Goal: Communication & Community: Ask a question

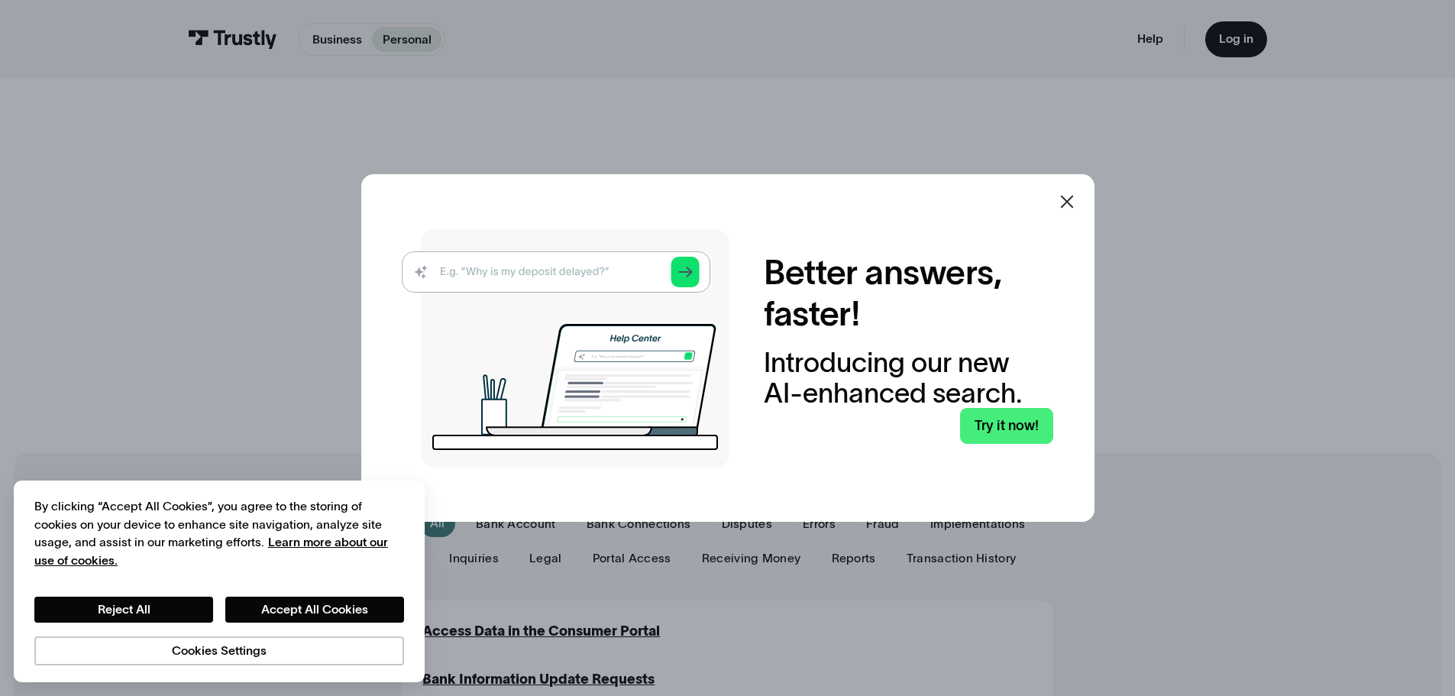
click at [1073, 207] on icon at bounding box center [1066, 201] width 13 height 13
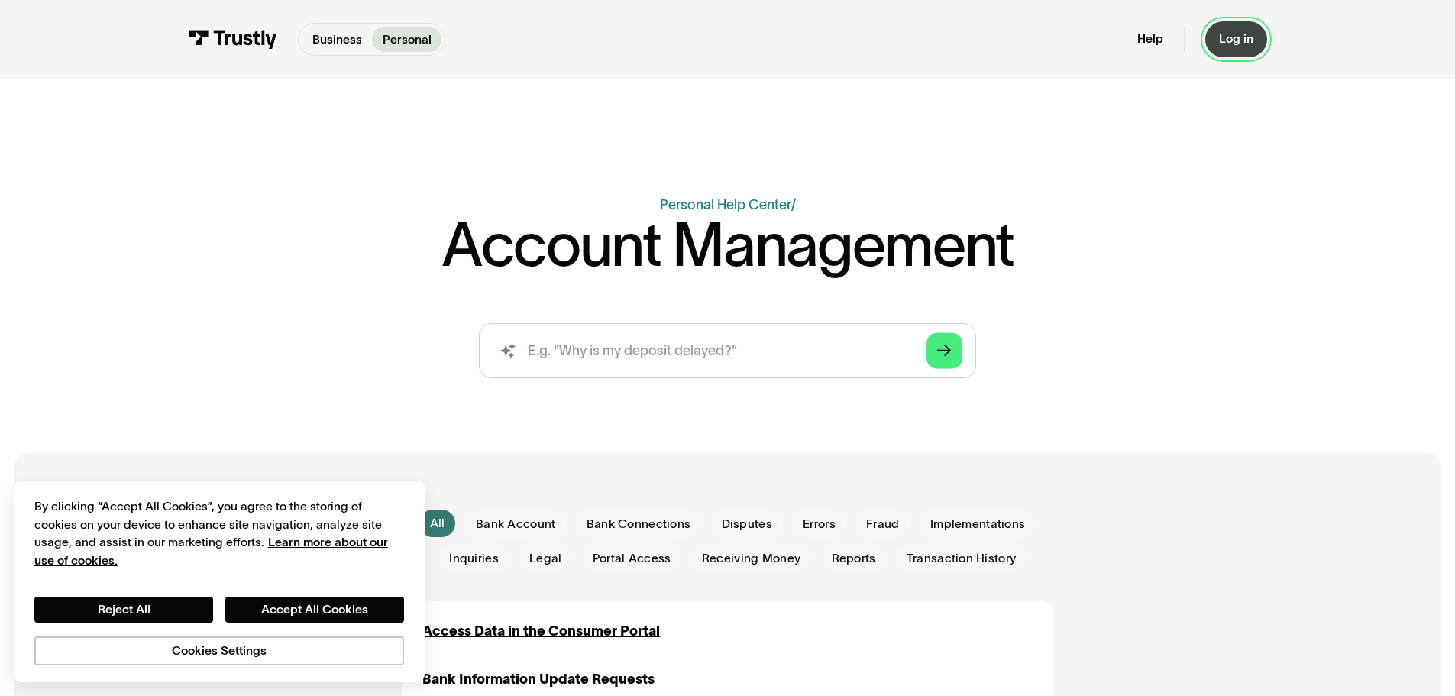
click at [1232, 37] on div "Log in" at bounding box center [1236, 38] width 34 height 15
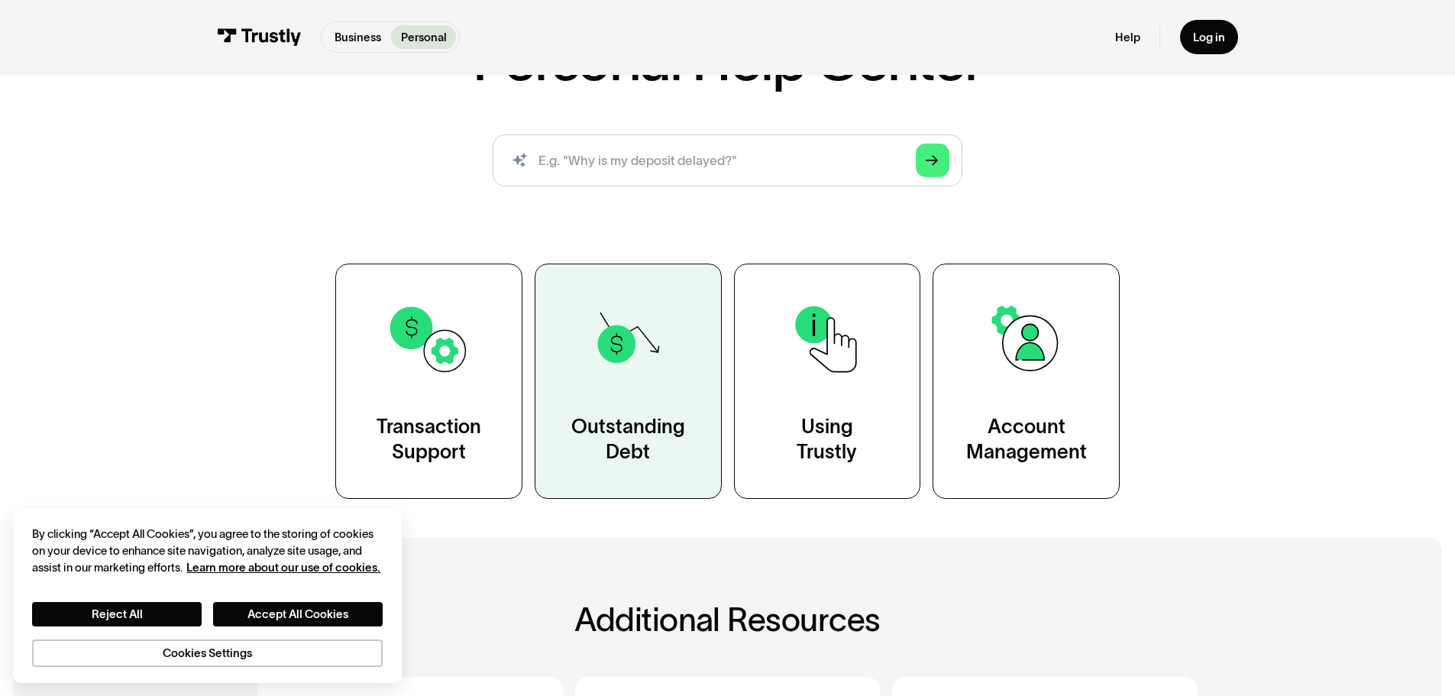
scroll to position [153, 0]
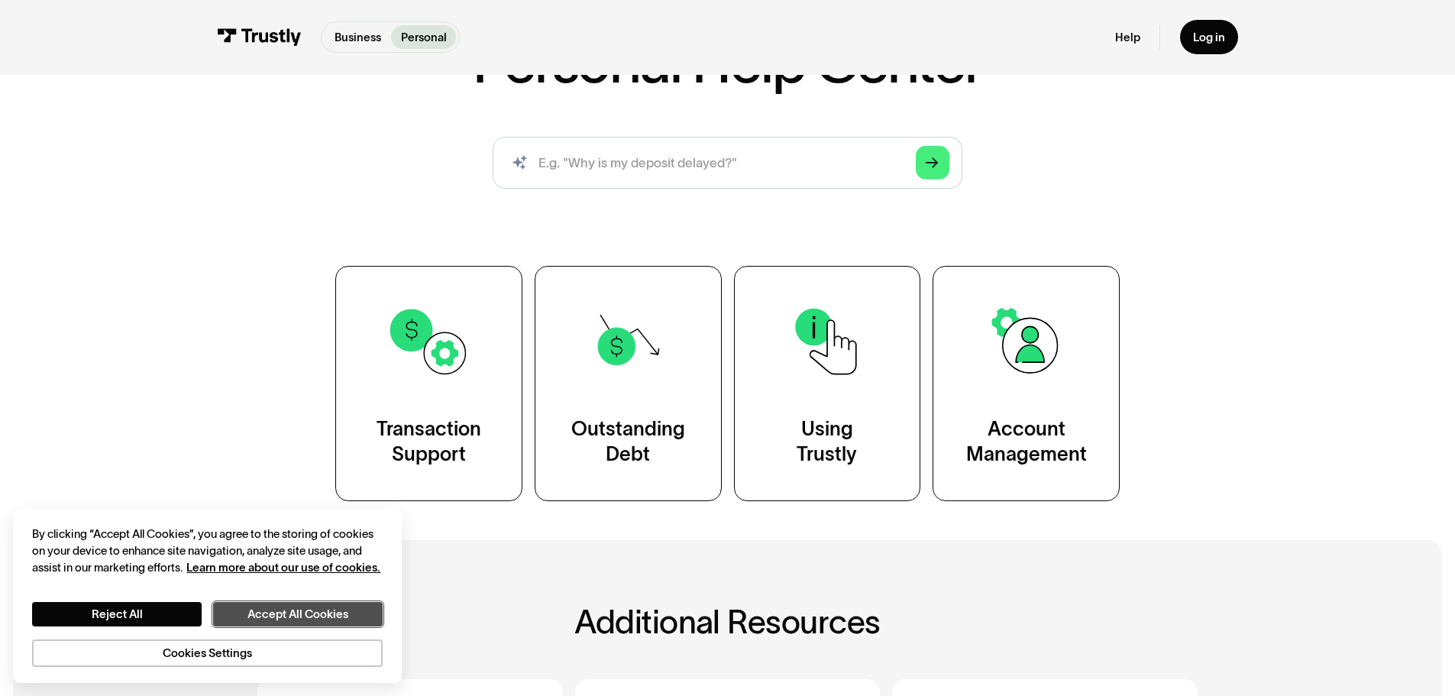
click at [247, 619] on button "Accept All Cookies" at bounding box center [298, 614] width 170 height 24
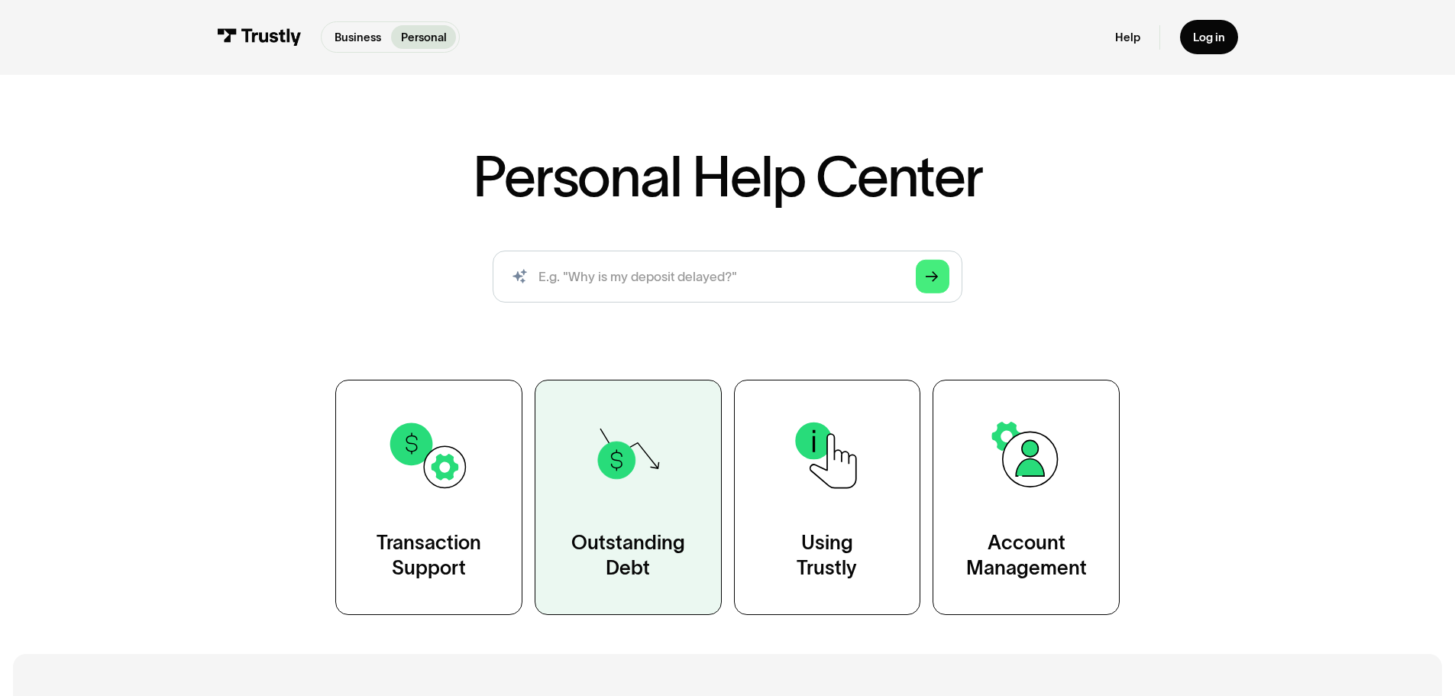
scroll to position [76, 0]
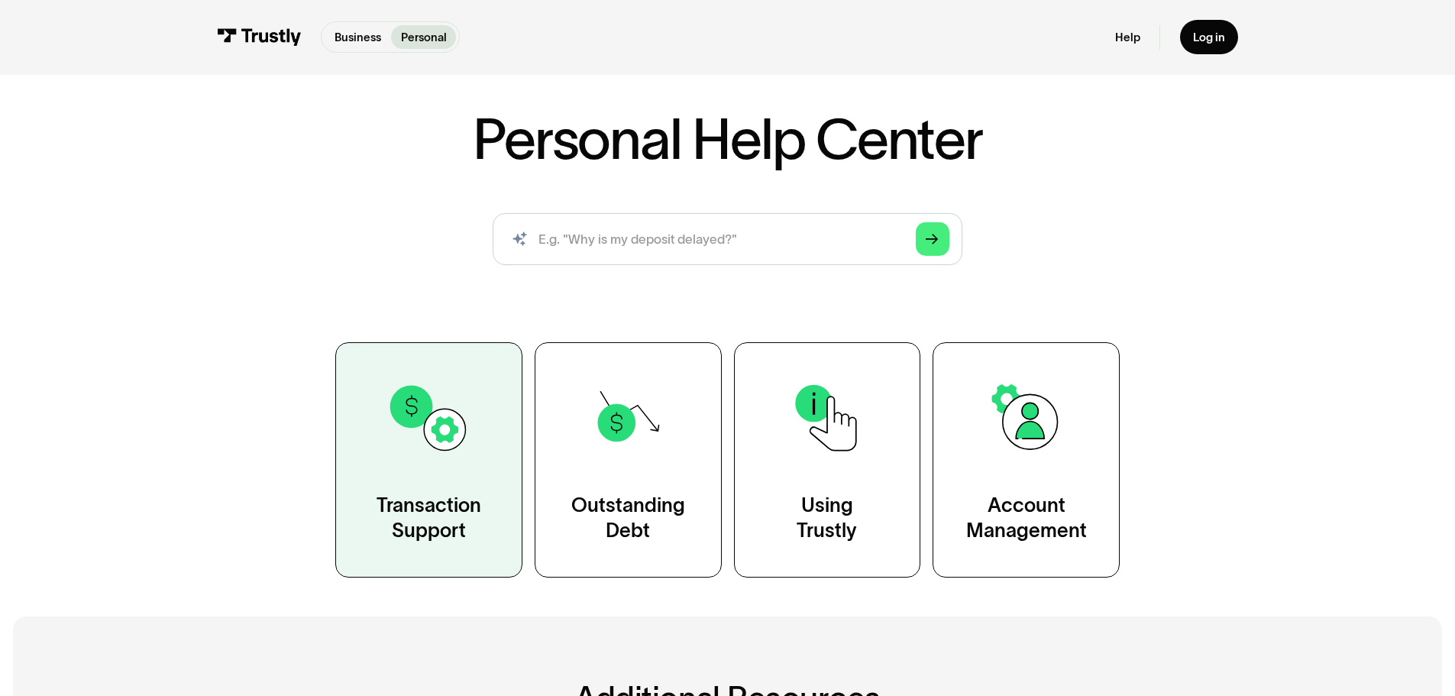
click at [464, 506] on div "Transaction Support" at bounding box center [428, 519] width 105 height 52
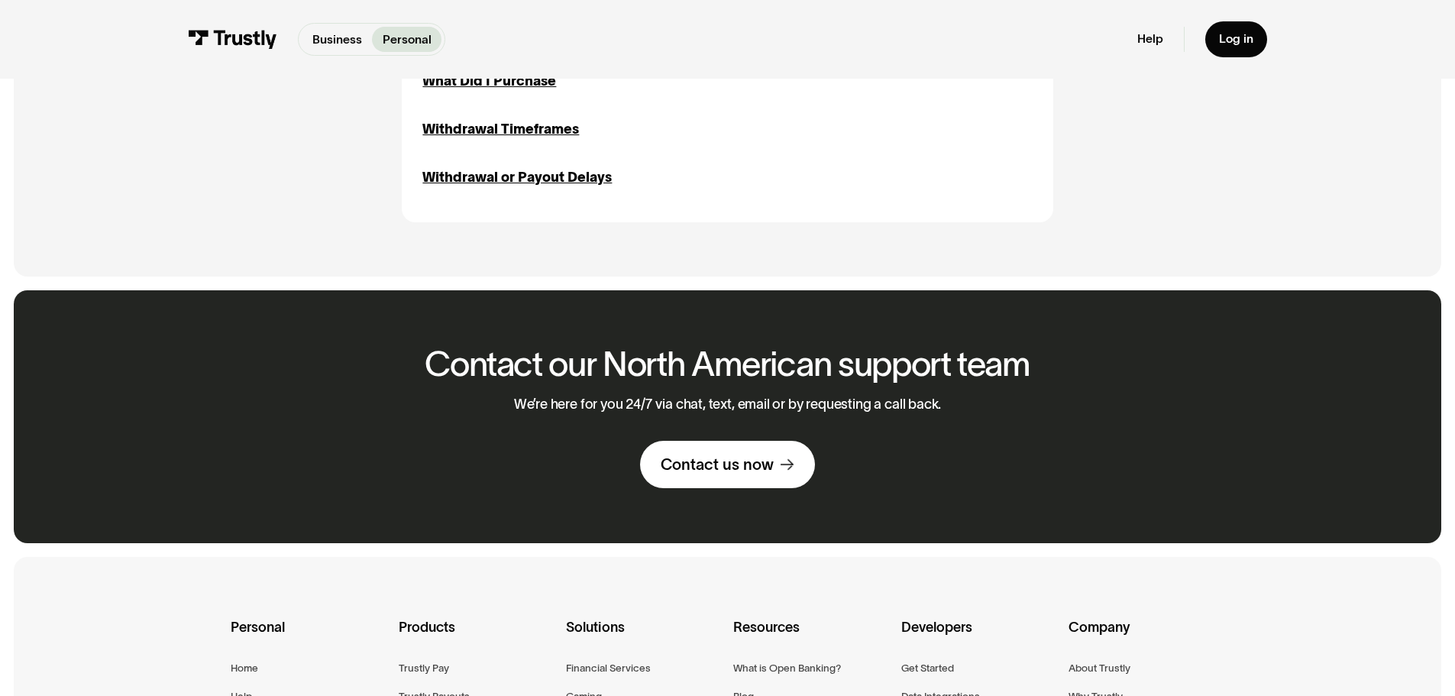
scroll to position [2214, 0]
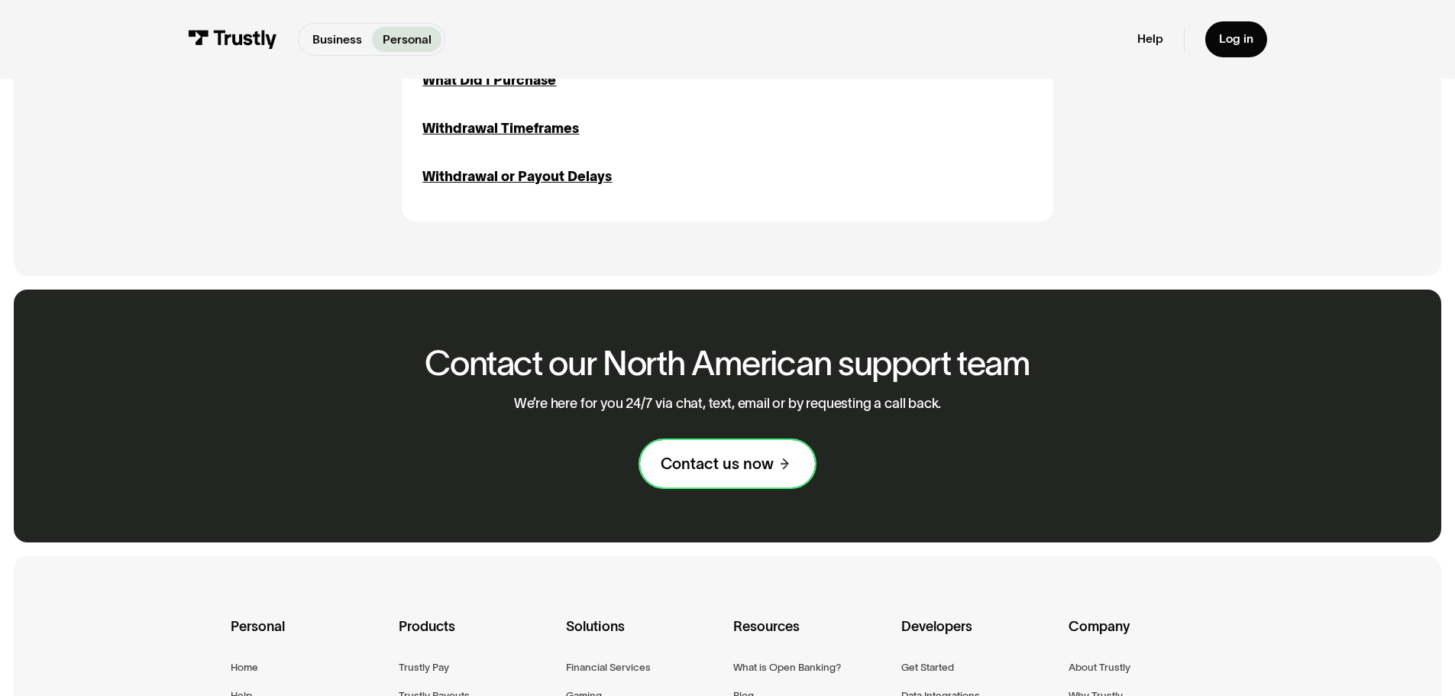
click at [726, 485] on link "Contact us now" at bounding box center [727, 463] width 175 height 47
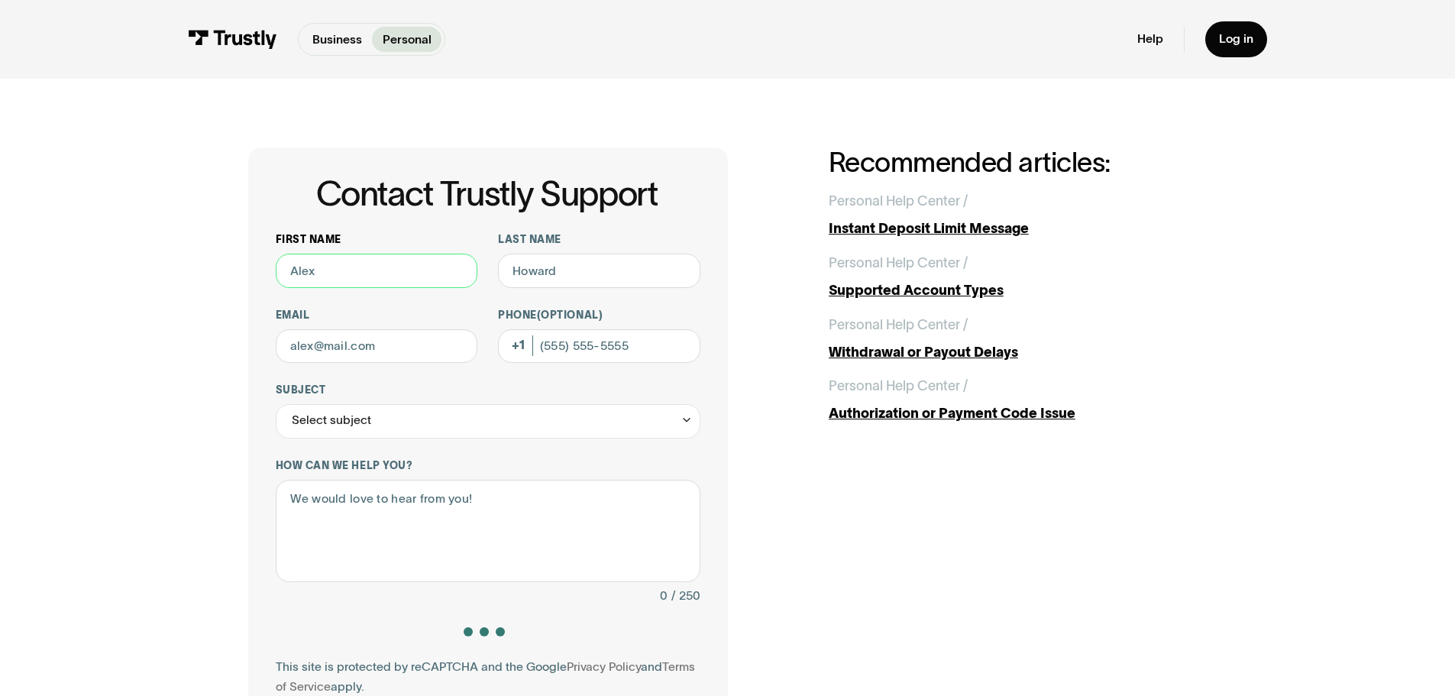
click at [382, 275] on input "First name" at bounding box center [377, 271] width 202 height 34
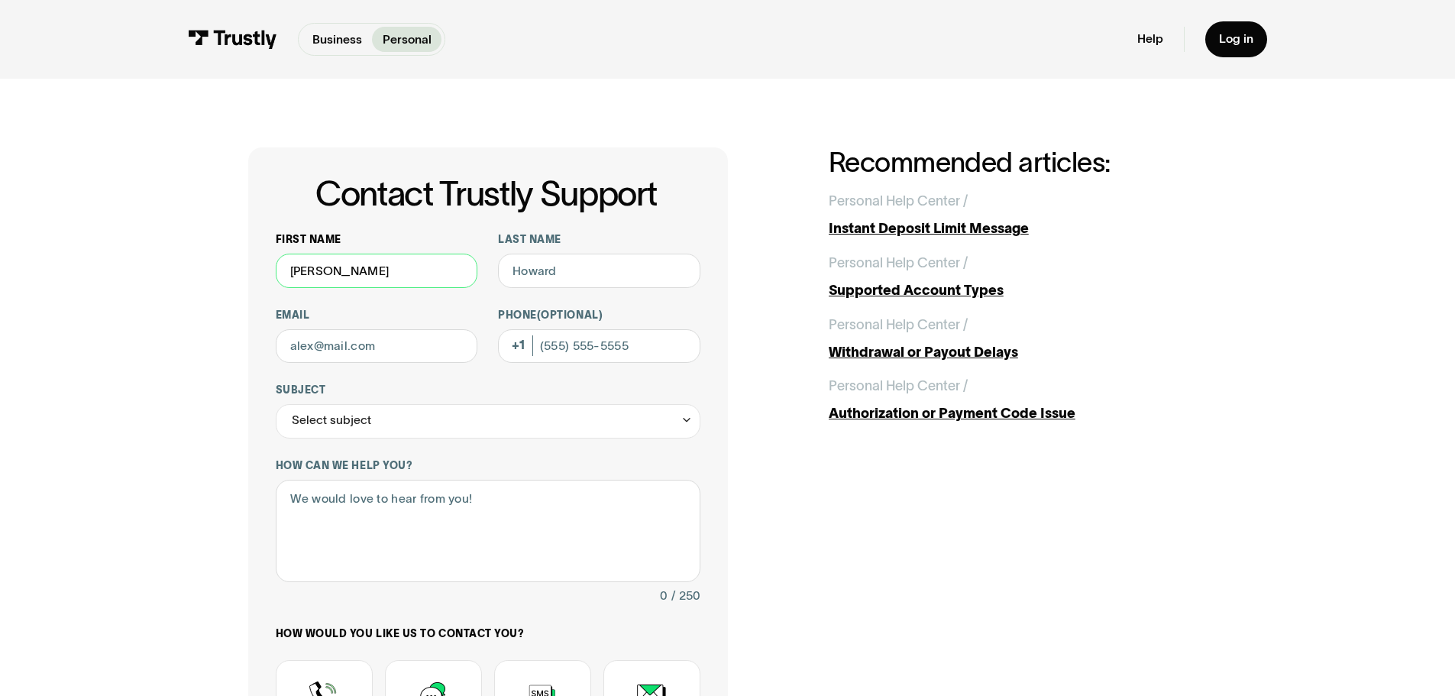
type input "Brian"
type input "Gordon"
type input "bmg5166@gmail.com"
type input "(215) 692-3881"
click at [430, 426] on div "Select subject" at bounding box center [488, 421] width 425 height 34
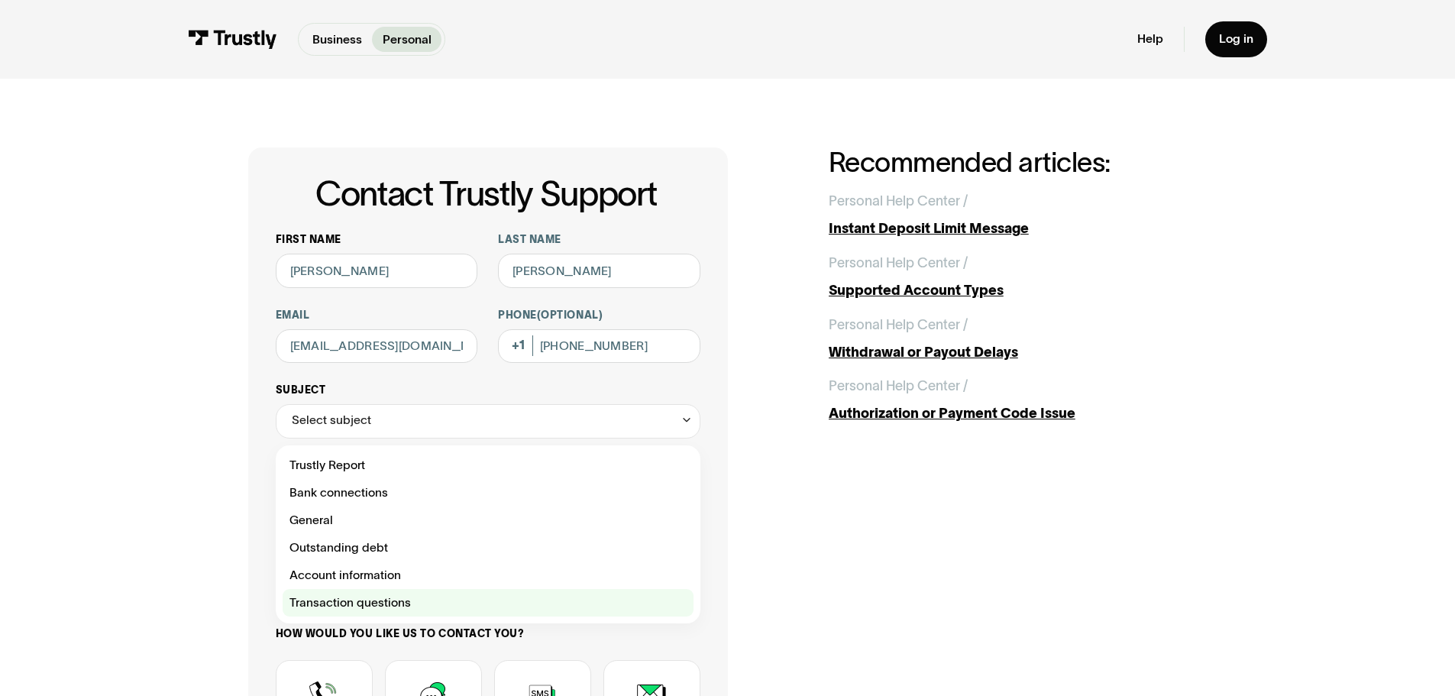
click at [385, 605] on div "Contact Trustly Support" at bounding box center [488, 602] width 411 height 27
type input "**********"
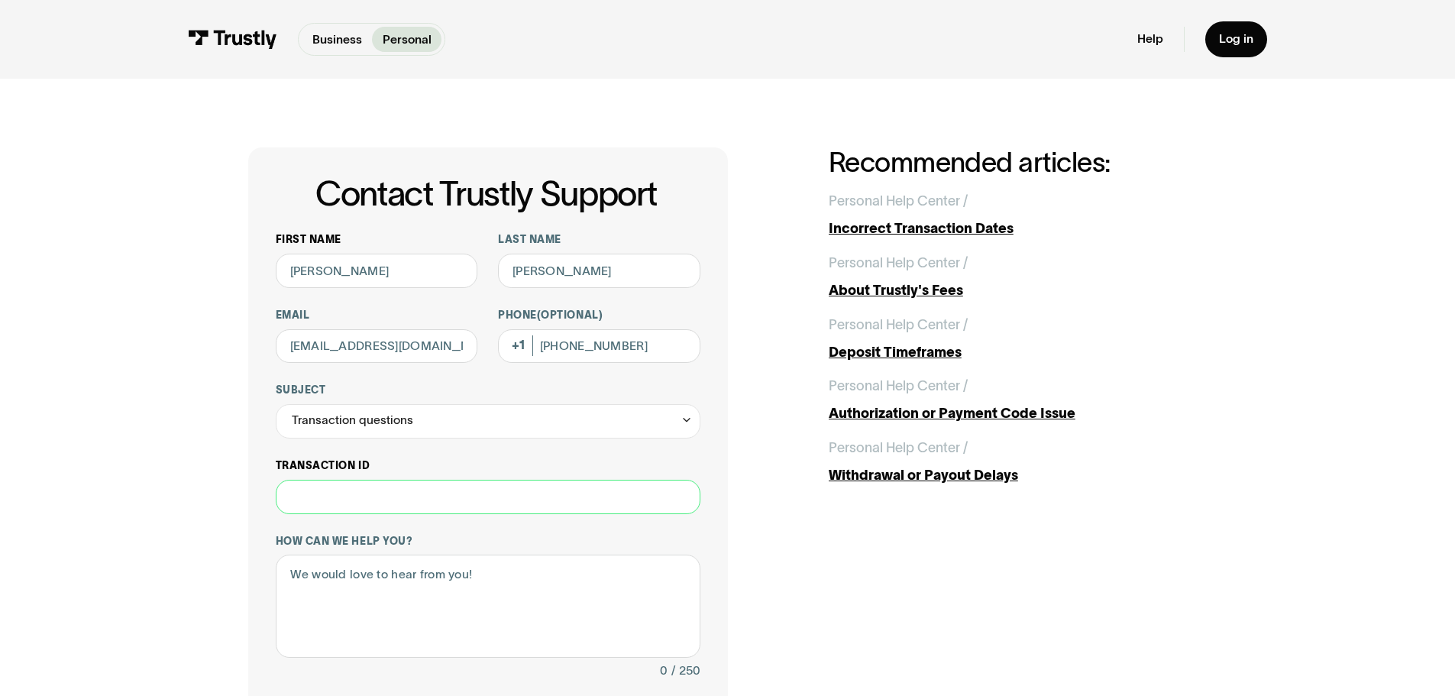
click at [386, 502] on input "Transaction ID" at bounding box center [488, 497] width 425 height 34
click at [401, 589] on textarea "How can we help you?" at bounding box center [488, 605] width 425 height 103
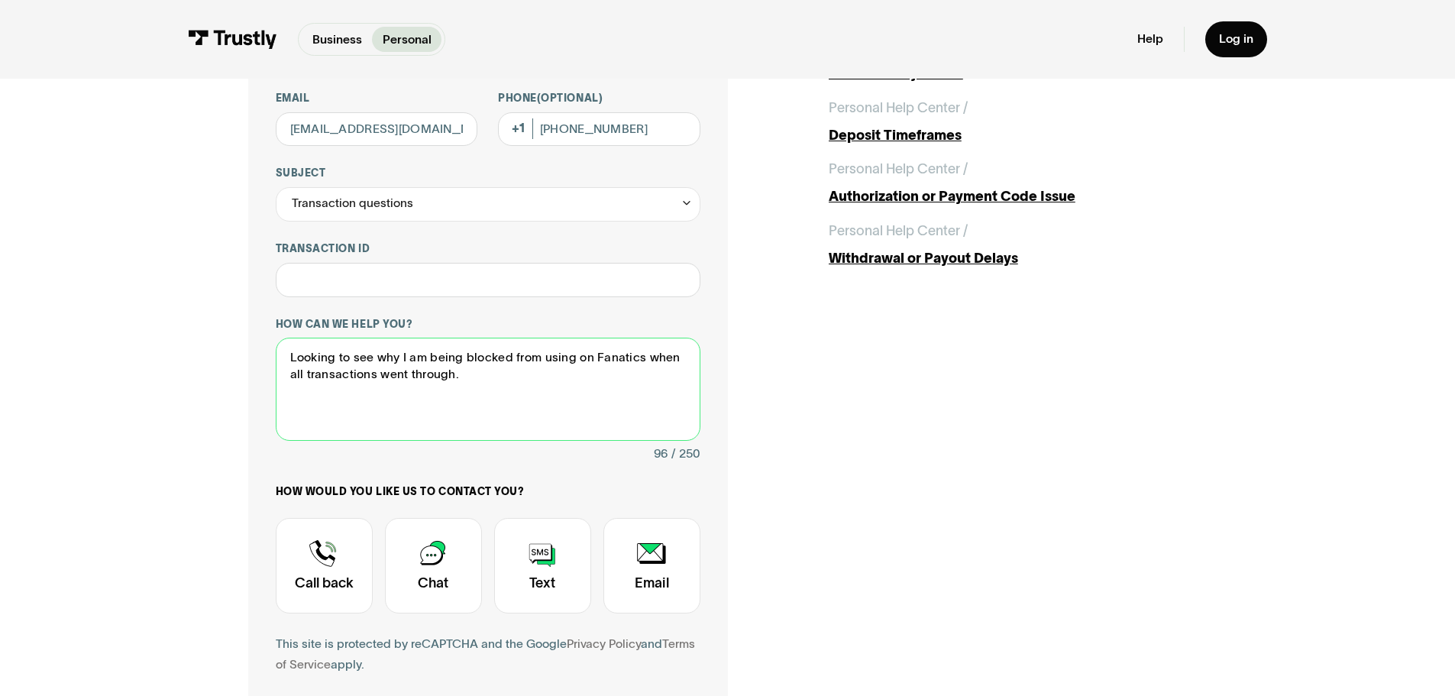
scroll to position [305, 0]
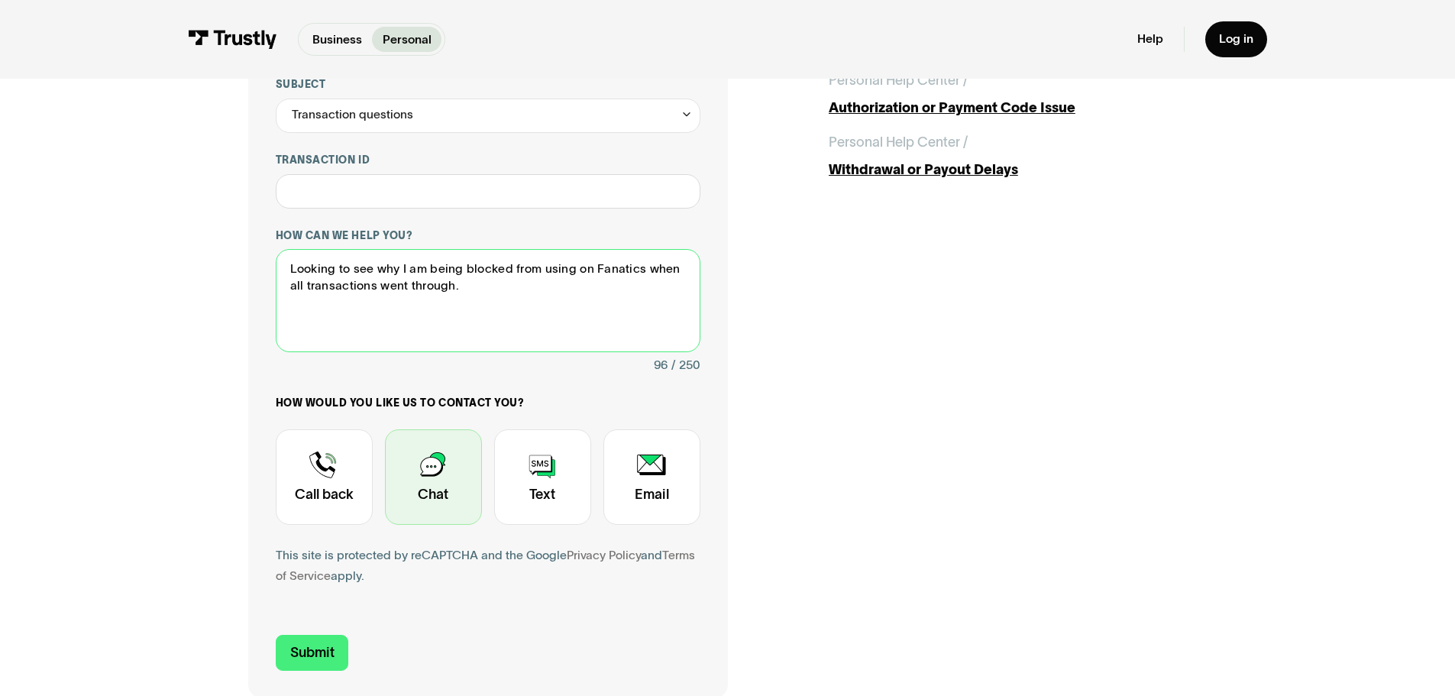
type textarea "Looking to see why I am being blocked from using on Fanatics when all transacti…"
click at [450, 493] on div "Contact Trustly Support" at bounding box center [433, 476] width 97 height 95
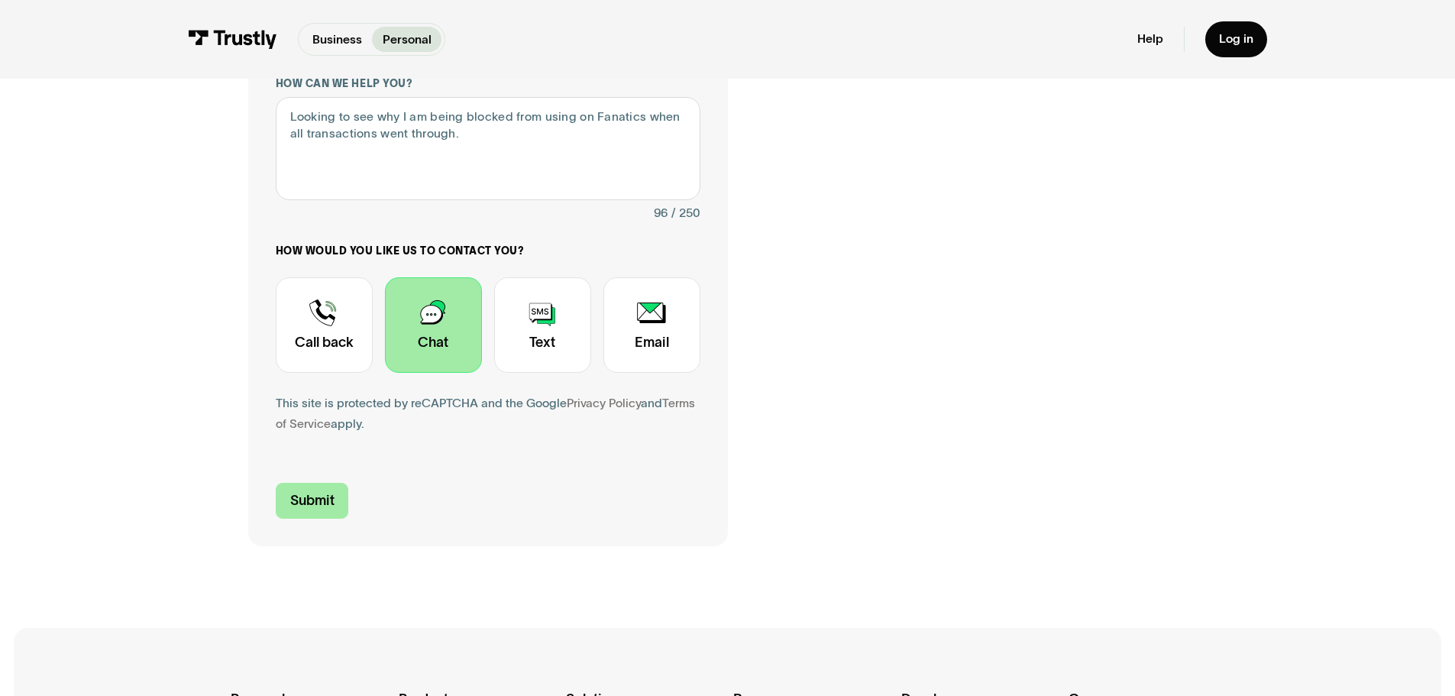
scroll to position [458, 0]
click at [303, 512] on input "Submit" at bounding box center [312, 500] width 73 height 36
type input "[PHONE_NUMBER]"
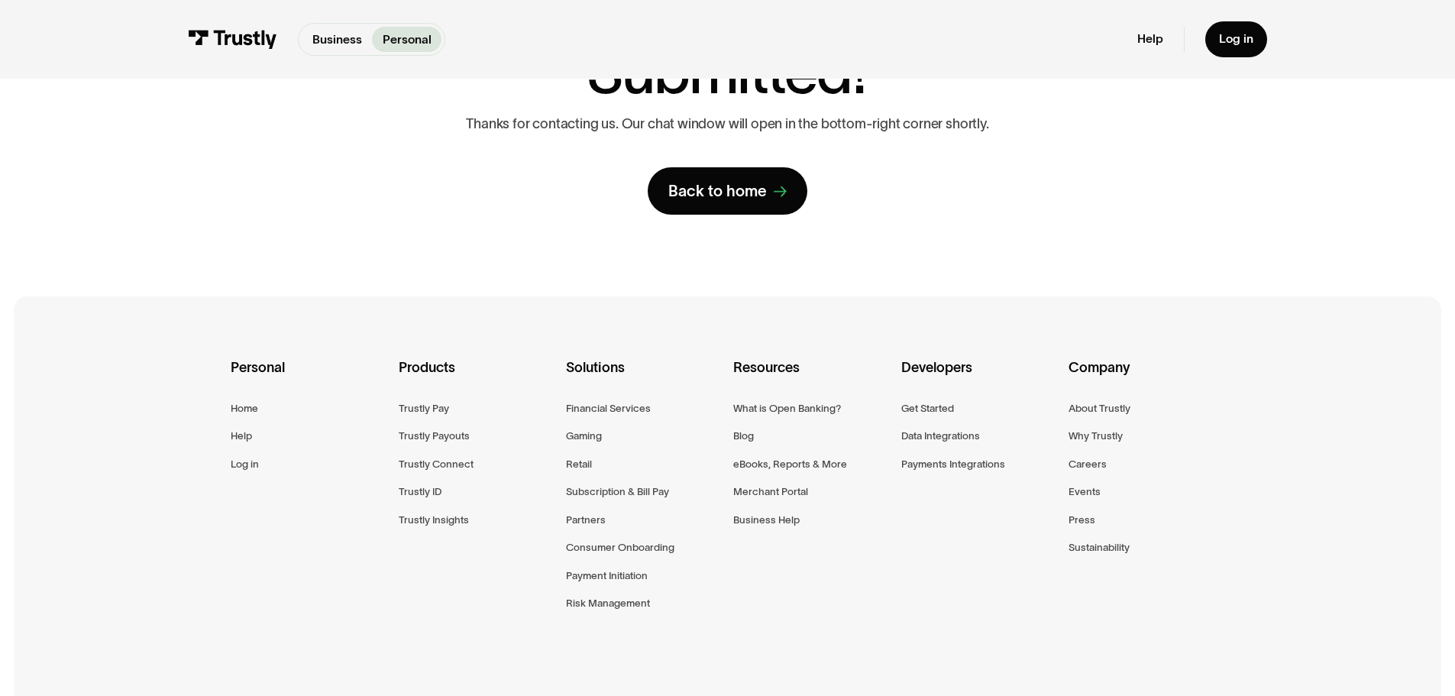
scroll to position [0, 0]
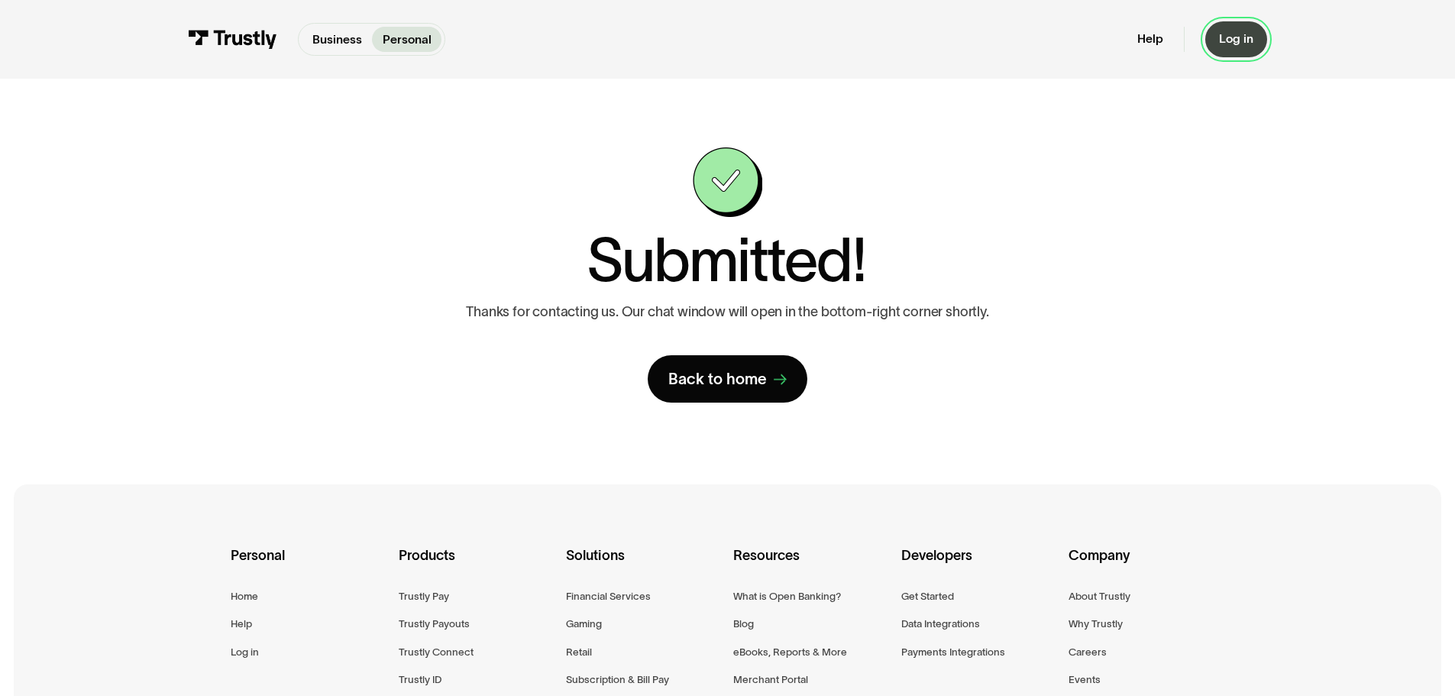
click at [1236, 53] on link "Log in" at bounding box center [1236, 39] width 62 height 36
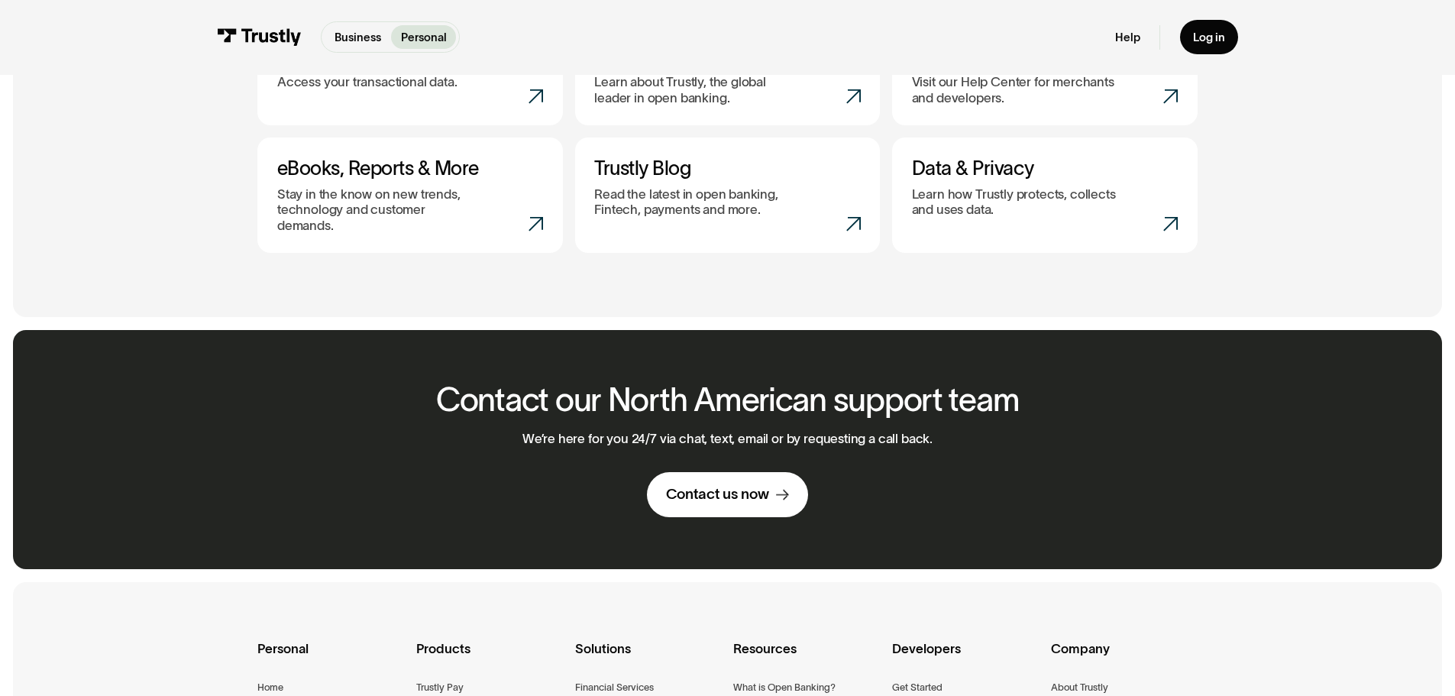
scroll to position [916, 0]
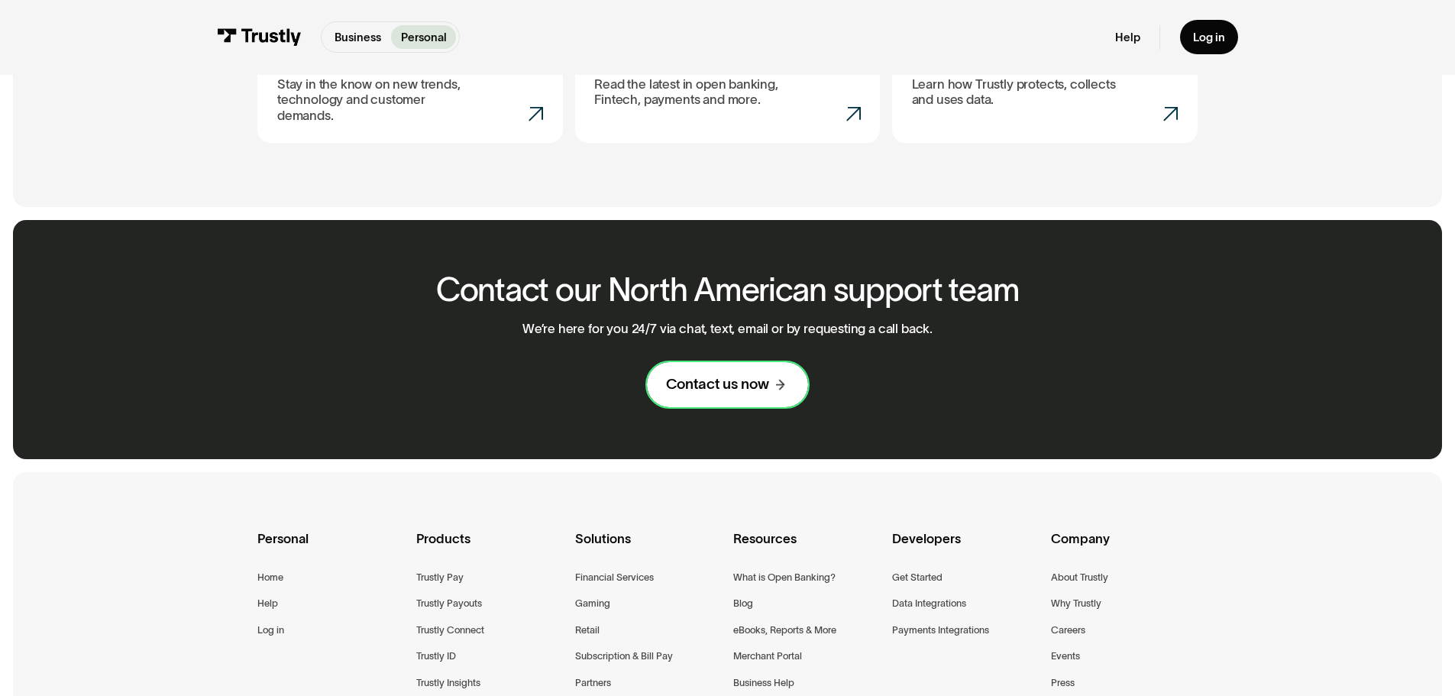
click at [743, 376] on div "Contact us now" at bounding box center [717, 384] width 103 height 19
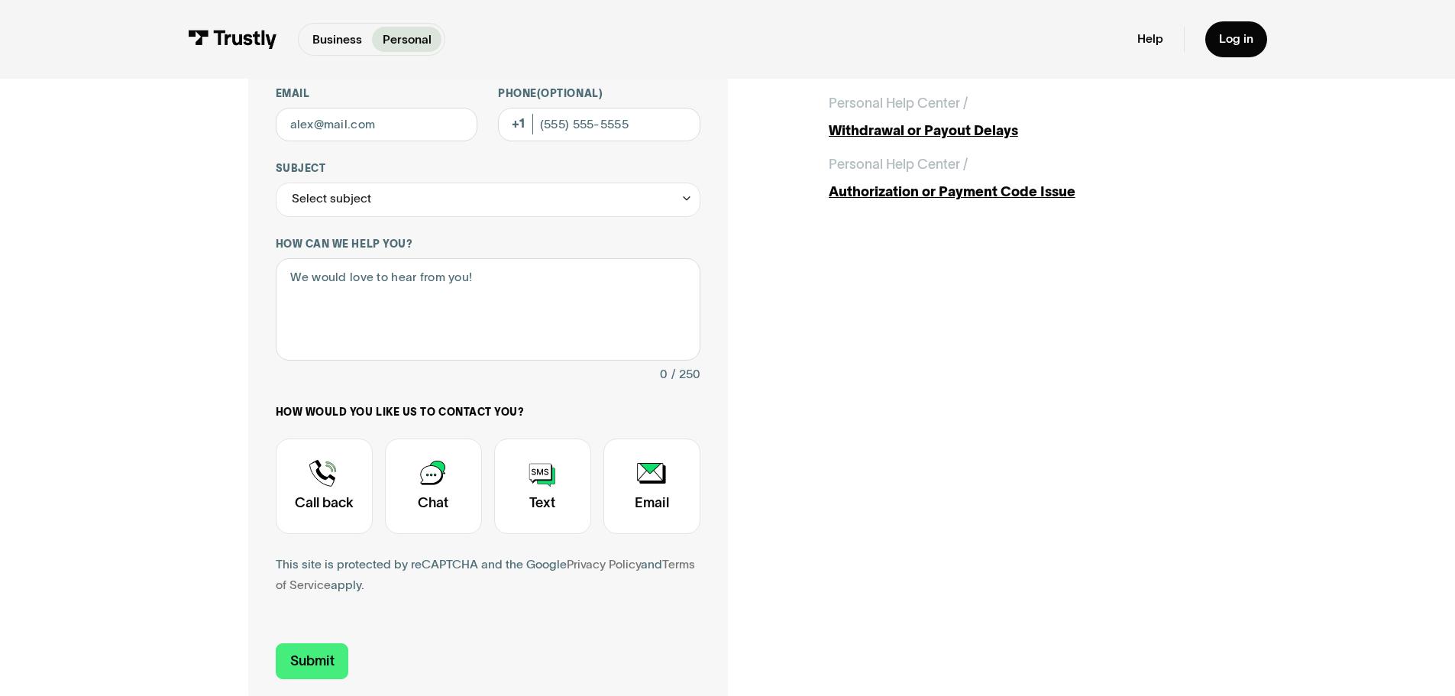
scroll to position [229, 0]
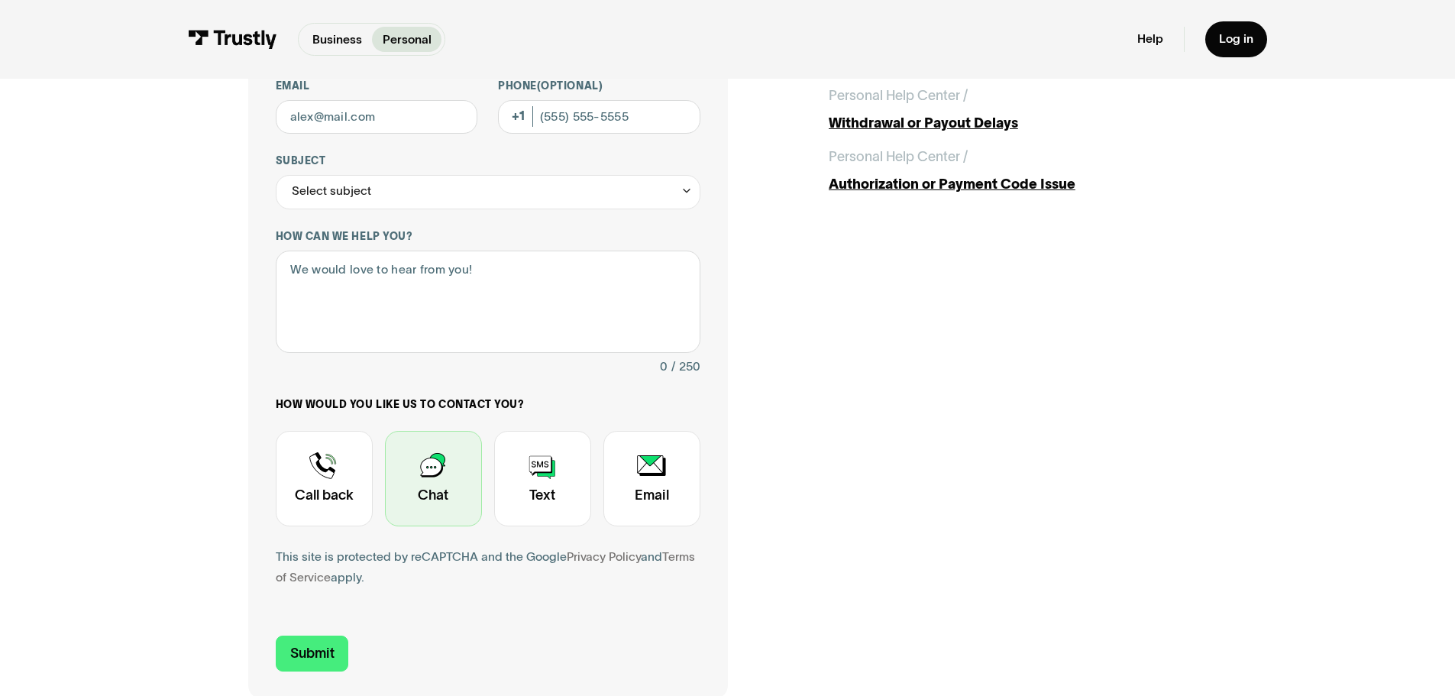
click at [449, 484] on div "Contact Trustly Support" at bounding box center [433, 478] width 97 height 95
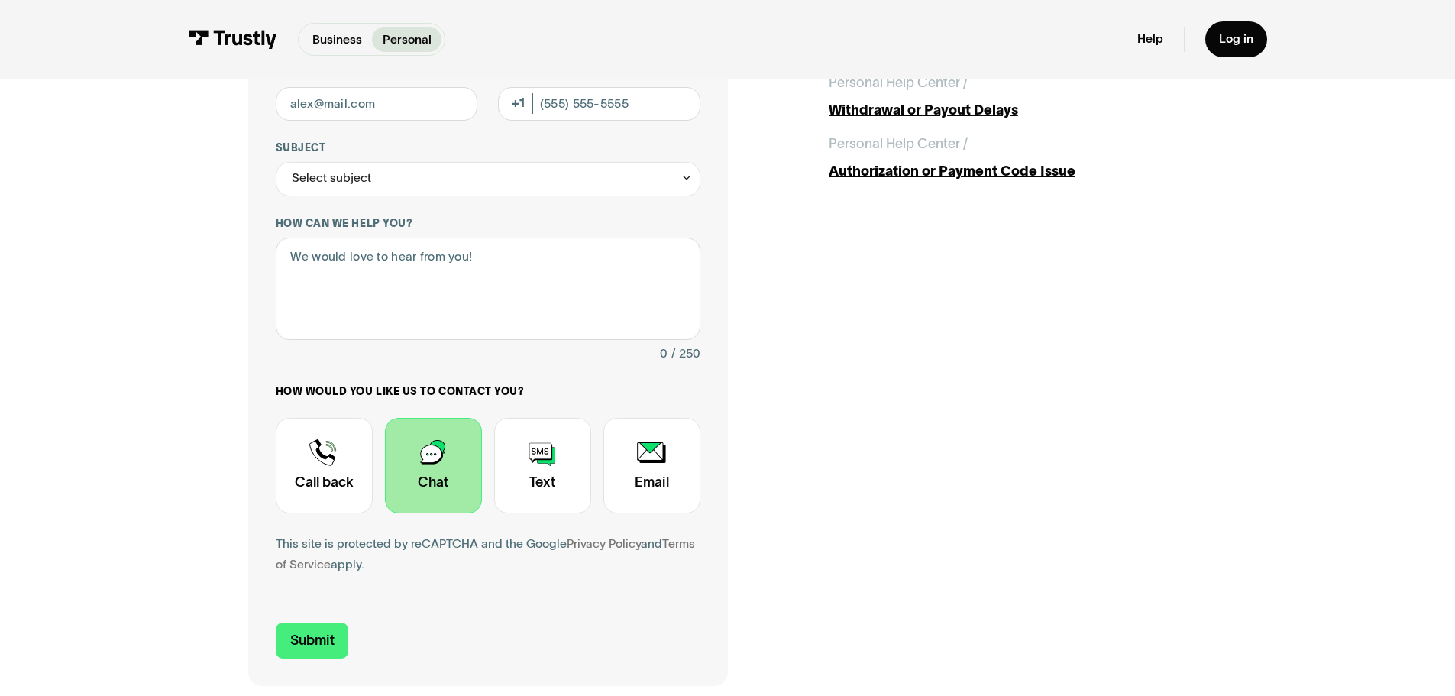
scroll to position [76, 0]
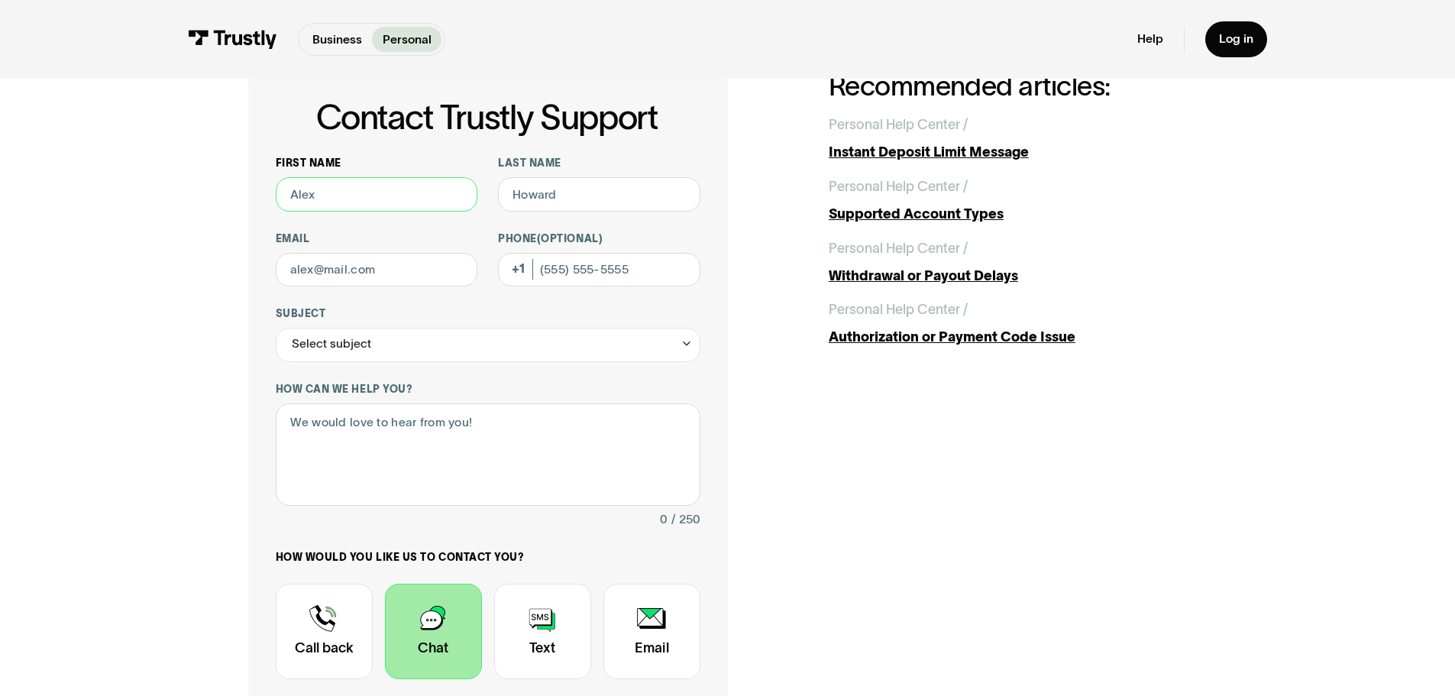
click at [386, 202] on input "First name" at bounding box center [377, 194] width 202 height 34
type input "[PERSON_NAME]"
type input "[EMAIL_ADDRESS][DOMAIN_NAME]"
type input "[PHONE_NUMBER]"
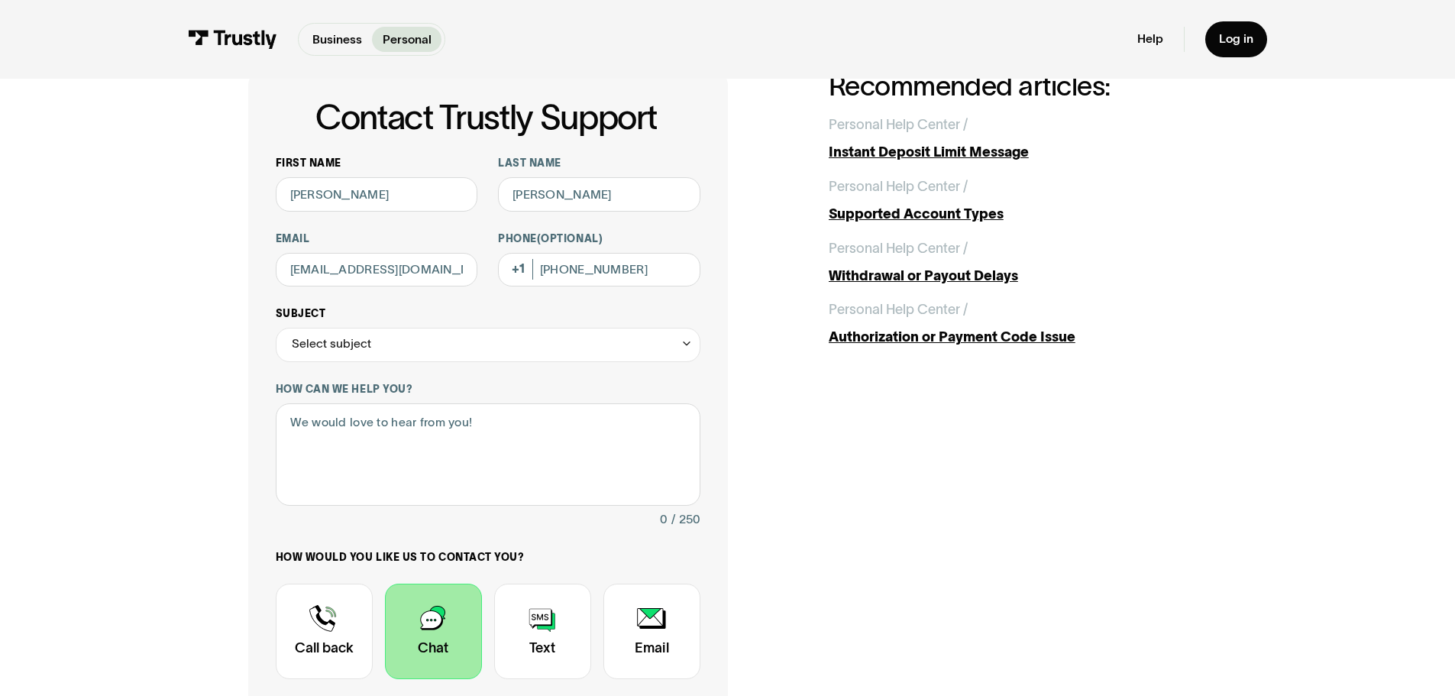
click at [451, 338] on div "Select subject" at bounding box center [488, 345] width 425 height 34
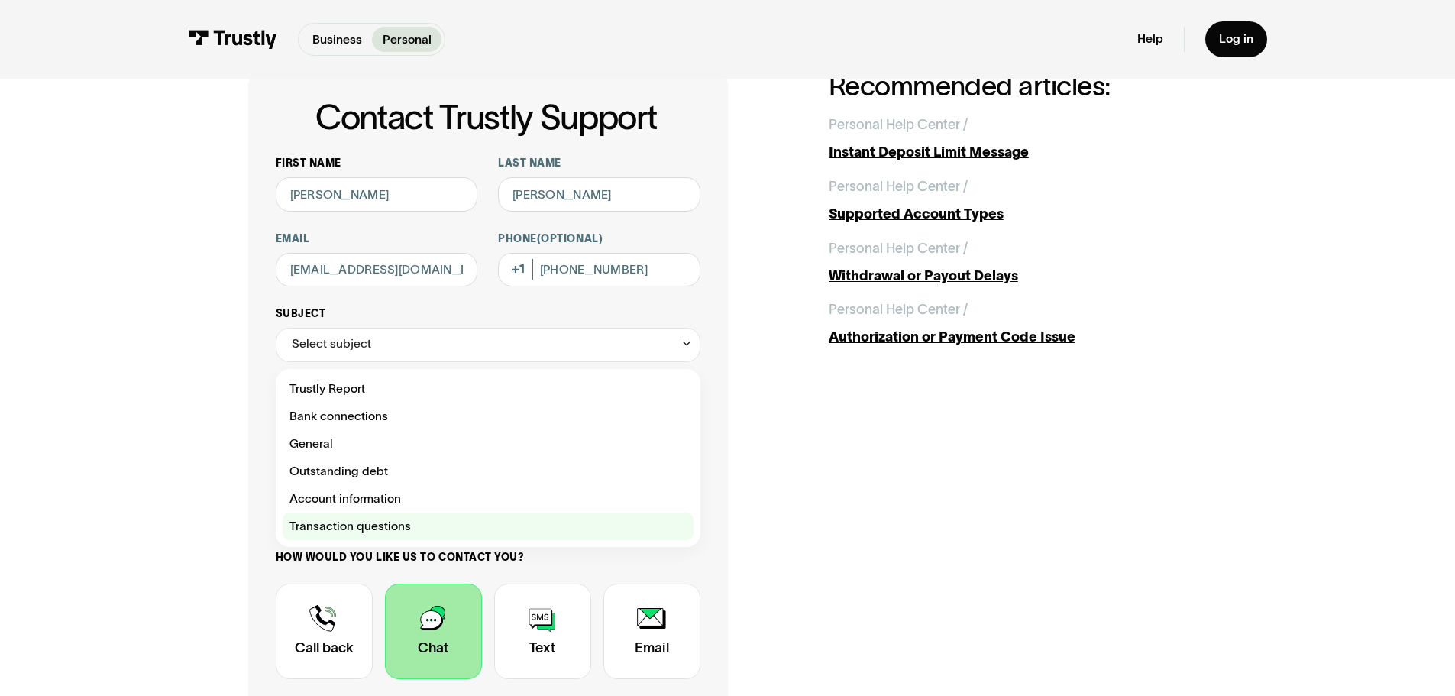
click at [391, 525] on div "Contact Trustly Support" at bounding box center [488, 525] width 411 height 27
type input "**********"
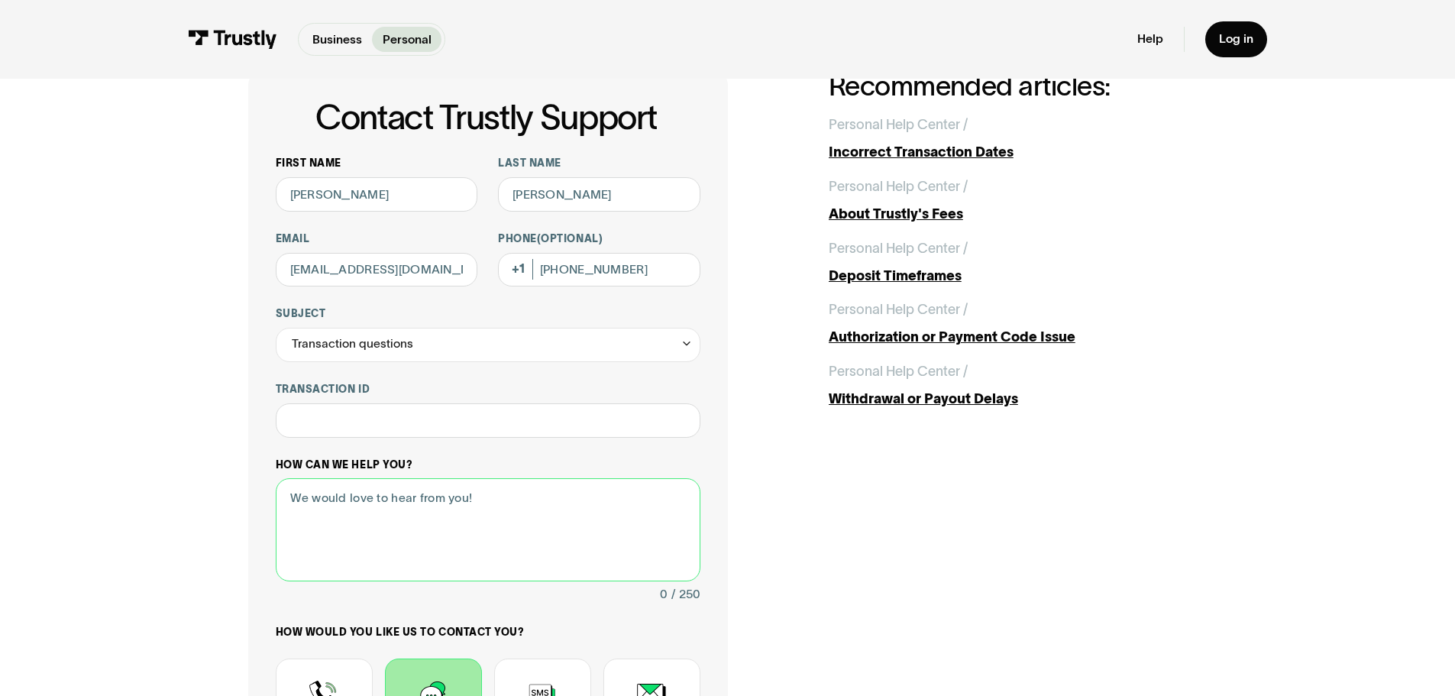
click at [425, 483] on textarea "How can we help you?" at bounding box center [488, 529] width 425 height 103
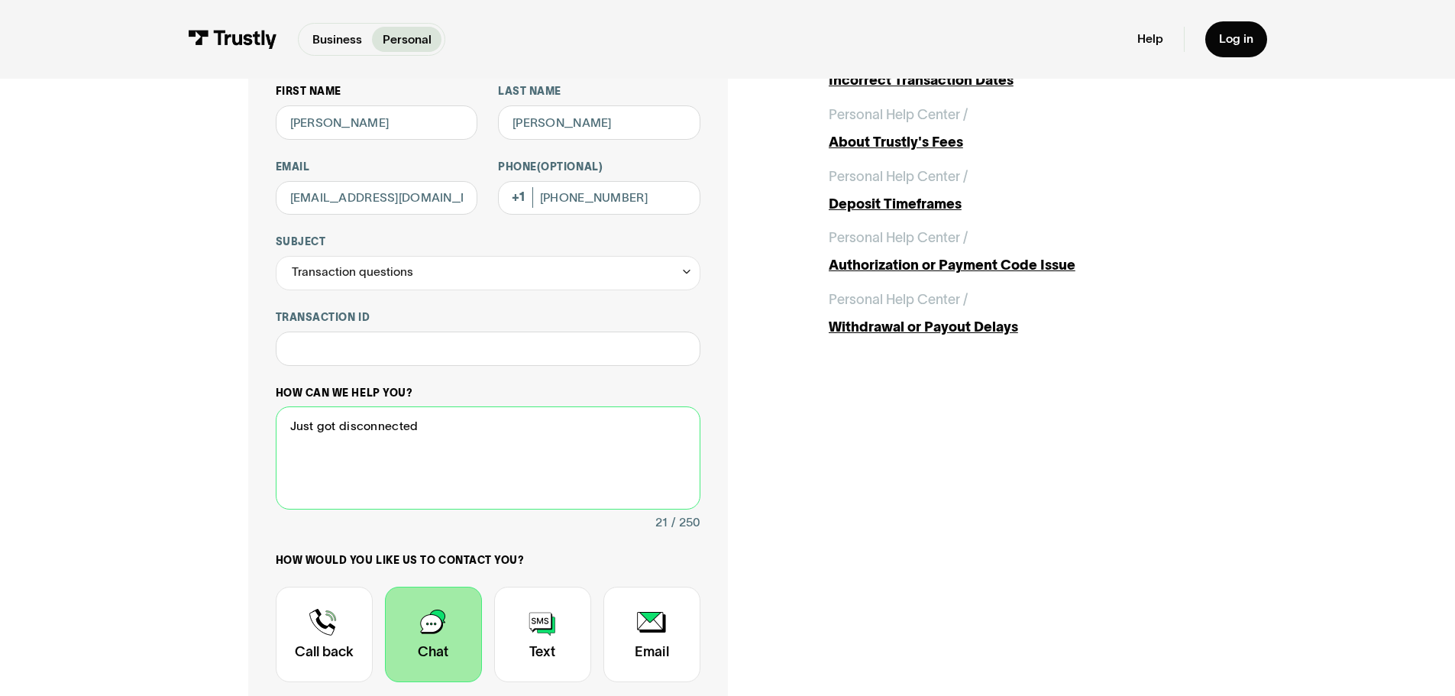
scroll to position [382, 0]
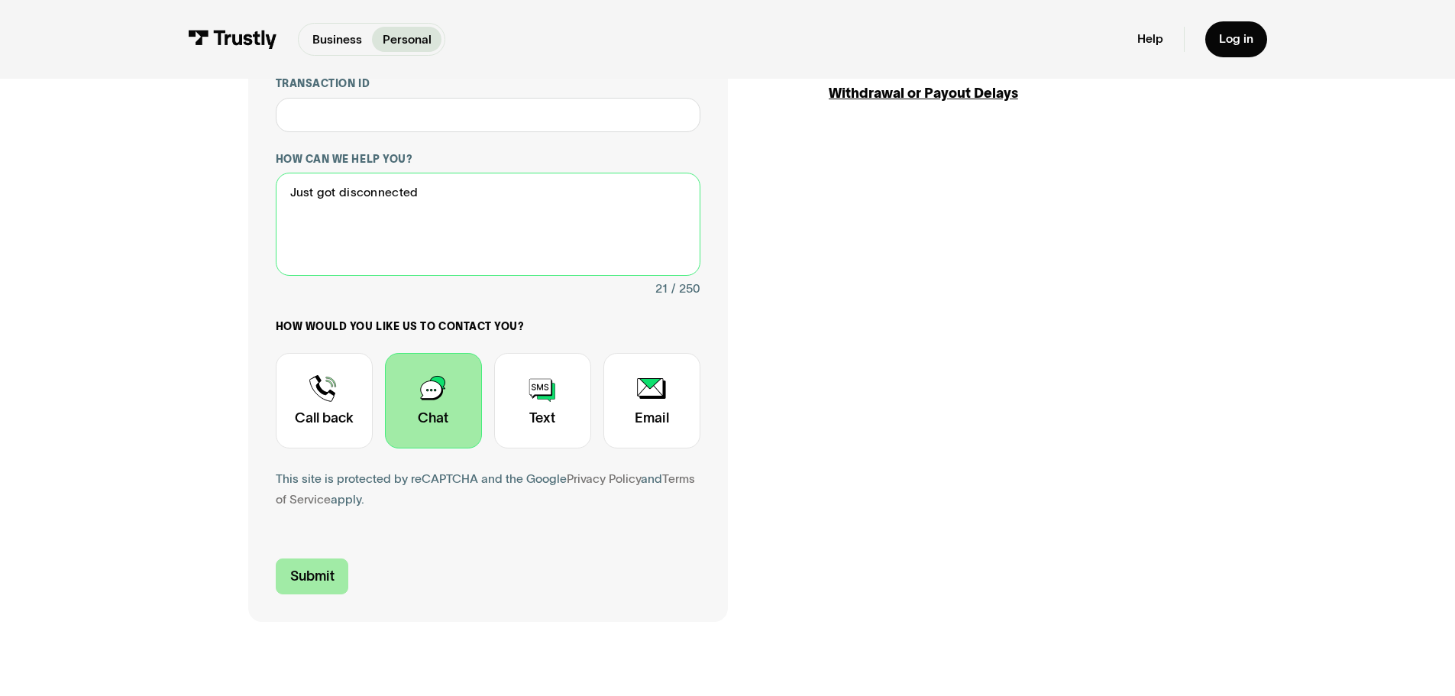
type textarea "Just got disconnected"
click at [342, 578] on input "Submit" at bounding box center [312, 576] width 73 height 36
type input "[PHONE_NUMBER]"
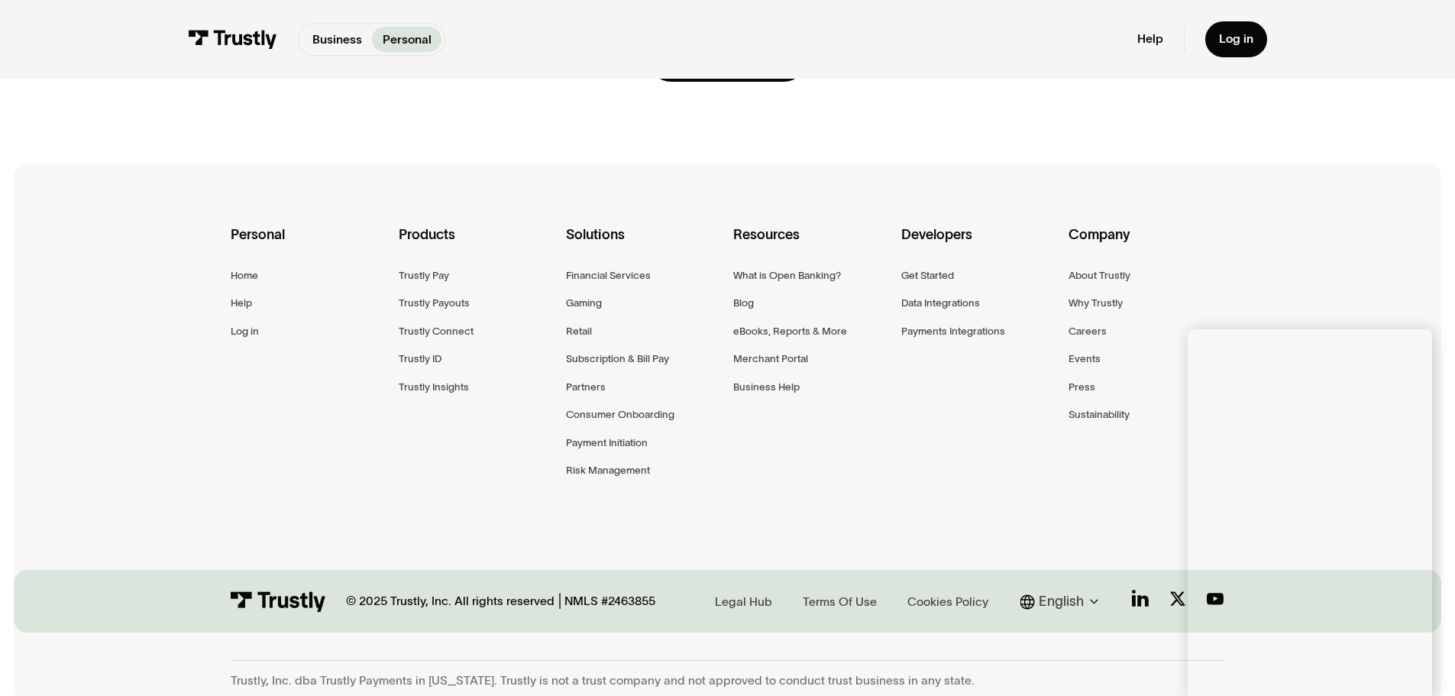
scroll to position [0, 0]
